Goal: Task Accomplishment & Management: Manage account settings

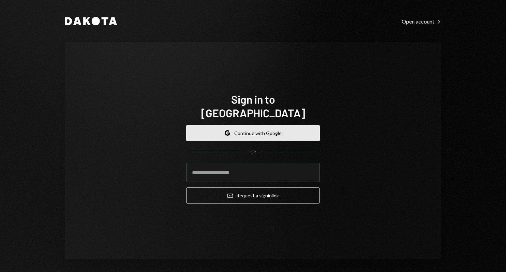
click at [242, 126] on button "Google Continue with Google" at bounding box center [253, 133] width 134 height 16
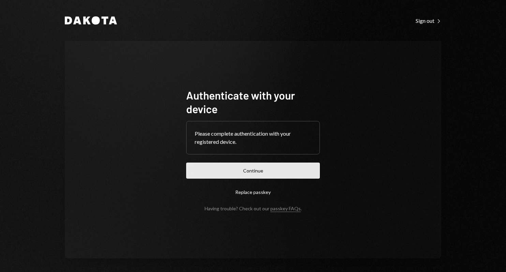
click at [263, 171] on button "Continue" at bounding box center [253, 171] width 134 height 16
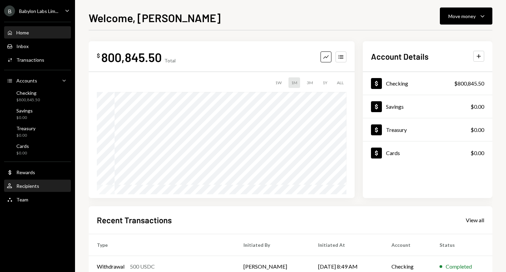
click at [36, 183] on div "Recipients" at bounding box center [27, 186] width 23 height 6
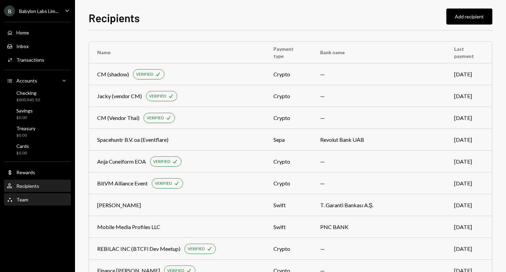
click at [43, 200] on div "Team Team" at bounding box center [37, 200] width 61 height 6
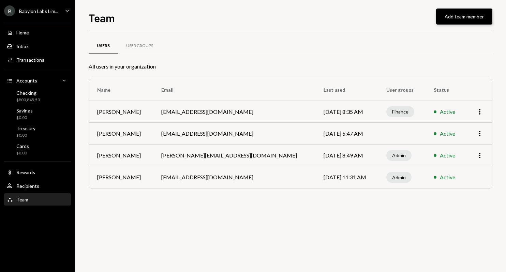
click at [461, 17] on button "Add team member" at bounding box center [464, 17] width 56 height 16
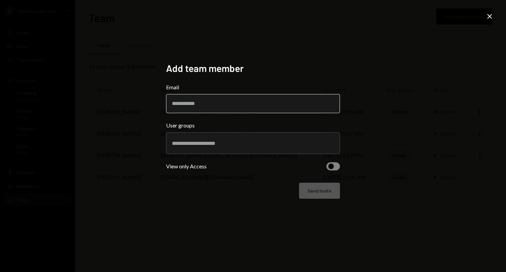
click at [257, 105] on input "Email" at bounding box center [253, 103] width 174 height 19
paste input "**********"
type input "**********"
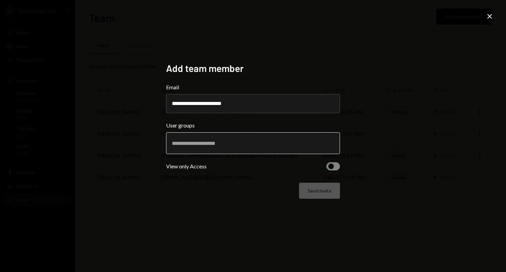
click at [212, 146] on input "text" at bounding box center [253, 143] width 162 height 6
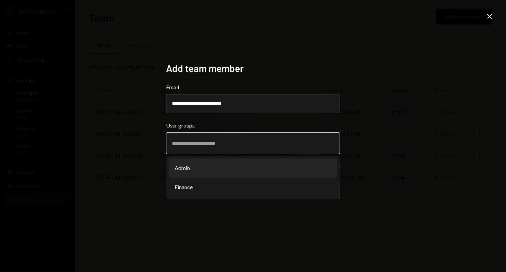
click at [179, 165] on li "Admin" at bounding box center [253, 168] width 168 height 19
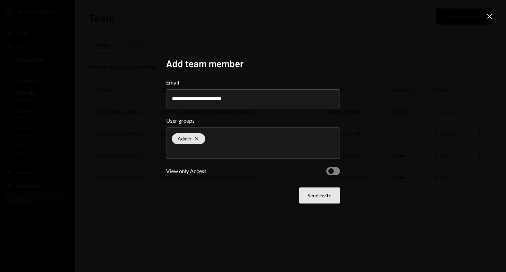
click at [317, 194] on button "Send invite" at bounding box center [319, 196] width 41 height 16
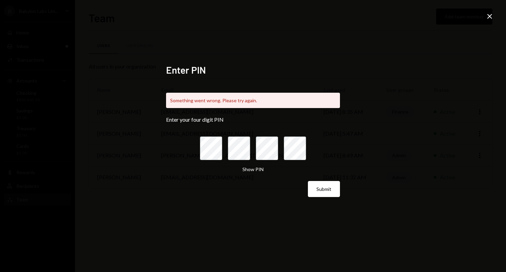
click at [493, 15] on icon "Close" at bounding box center [490, 16] width 8 height 8
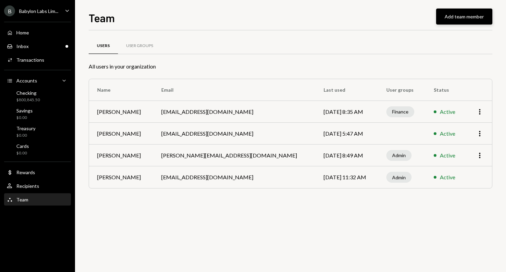
click at [461, 16] on button "Add team member" at bounding box center [464, 17] width 56 height 16
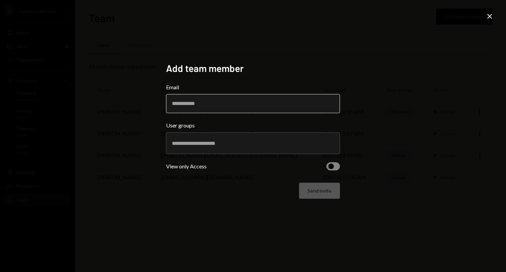
click at [273, 103] on input "Email" at bounding box center [253, 103] width 174 height 19
type input "**********"
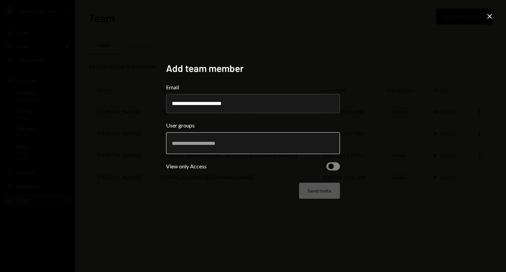
click at [220, 146] on input "text" at bounding box center [253, 143] width 162 height 6
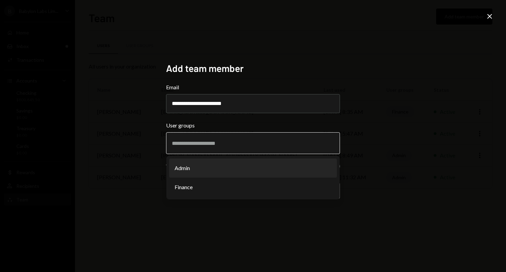
click at [213, 169] on li "Admin" at bounding box center [253, 168] width 168 height 19
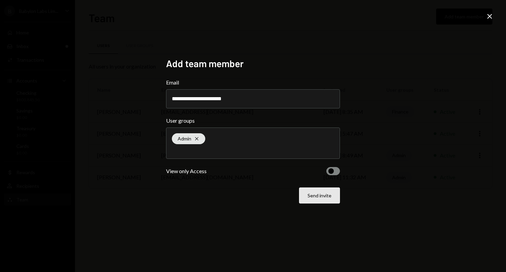
click at [322, 196] on button "Send invite" at bounding box center [319, 196] width 41 height 16
